Goal: Find specific page/section: Find specific page/section

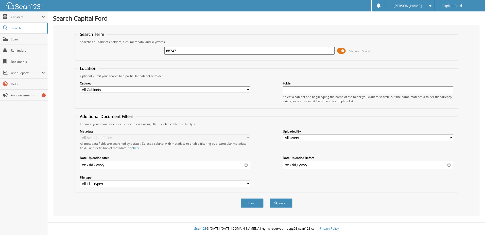
type input "65747"
click at [270, 198] on button "Search" at bounding box center [281, 202] width 23 height 9
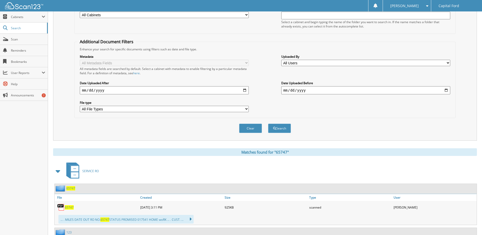
scroll to position [102, 0]
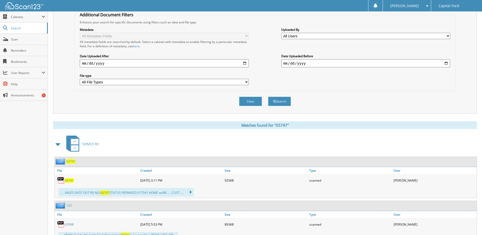
click at [68, 180] on span "65747" at bounding box center [69, 180] width 9 height 4
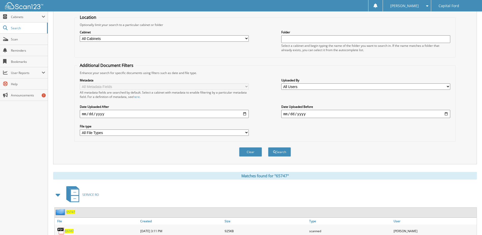
scroll to position [0, 0]
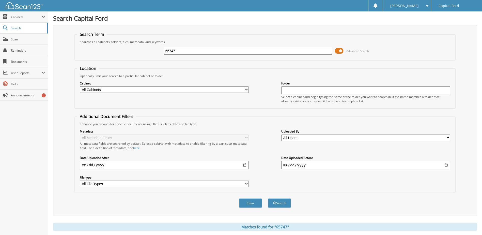
click at [176, 50] on input "65747" at bounding box center [248, 51] width 169 height 8
type input "69202"
click at [268, 198] on button "Search" at bounding box center [279, 202] width 23 height 9
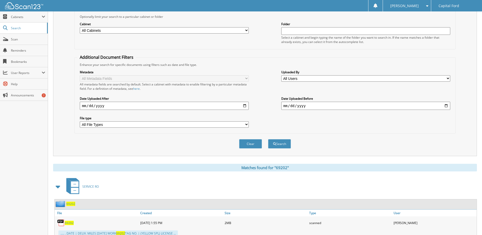
scroll to position [76, 0]
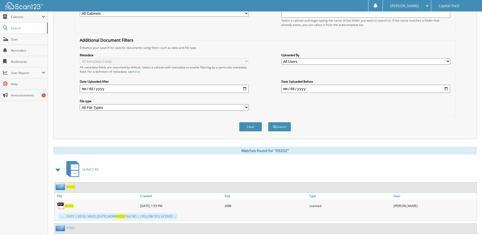
click at [69, 205] on span "69202" at bounding box center [69, 205] width 9 height 4
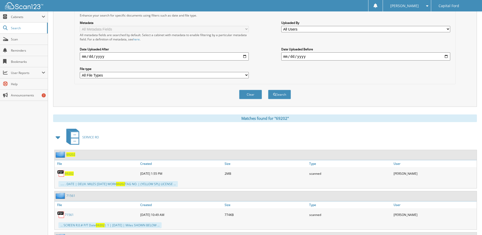
scroll to position [152, 0]
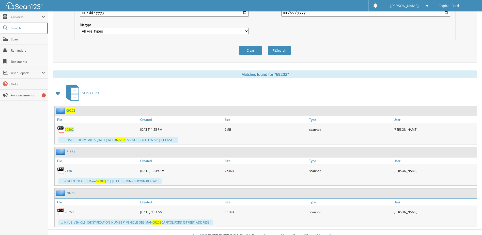
click at [68, 129] on span "69202" at bounding box center [69, 129] width 9 height 4
